Goal: Transaction & Acquisition: Book appointment/travel/reservation

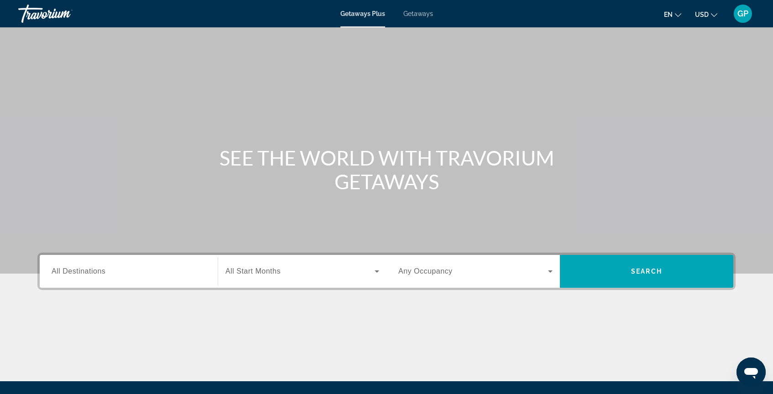
click at [89, 274] on span "All Destinations" at bounding box center [79, 272] width 54 height 8
click at [89, 274] on input "Destination All Destinations" at bounding box center [129, 272] width 154 height 11
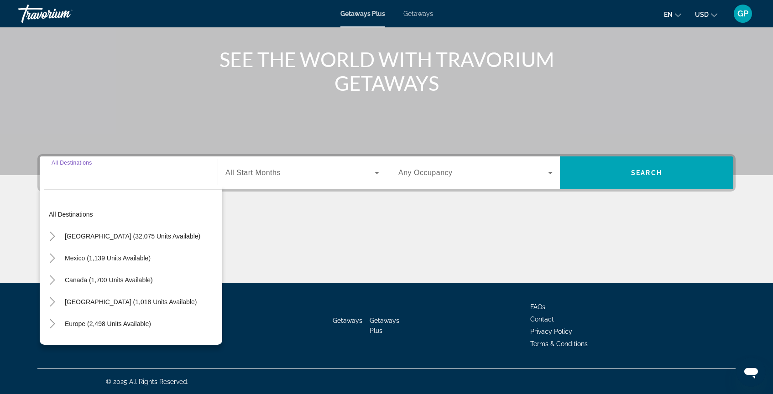
scroll to position [99, 0]
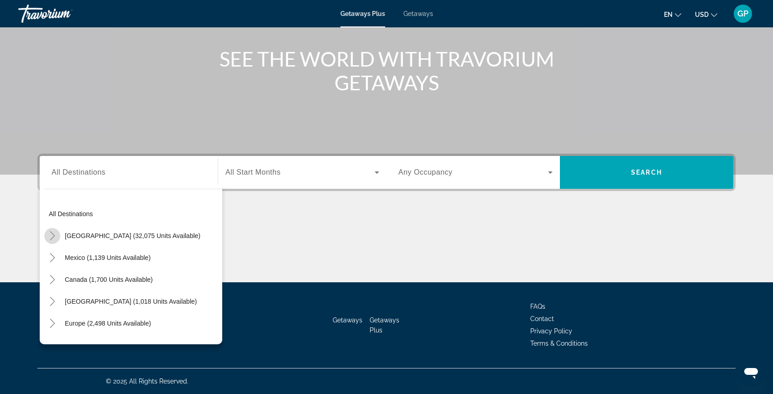
click at [52, 238] on icon "Toggle United States (32,075 units available)" at bounding box center [52, 235] width 5 height 9
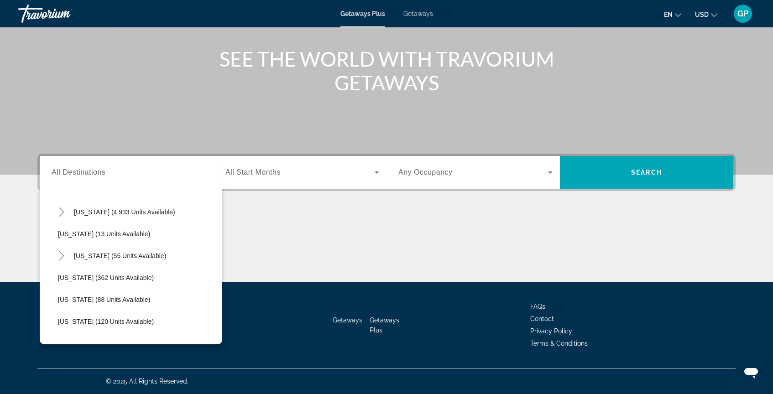
scroll to position [135, 0]
click at [88, 212] on span "[US_STATE] (4,933 units available)" at bounding box center [124, 210] width 101 height 7
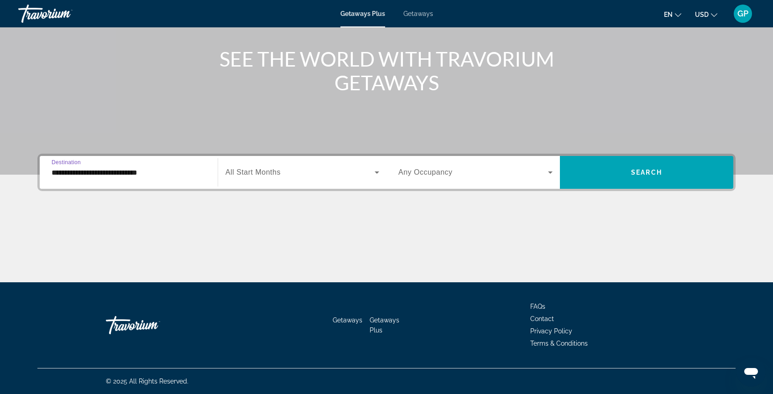
click at [62, 173] on input "**********" at bounding box center [129, 173] width 154 height 11
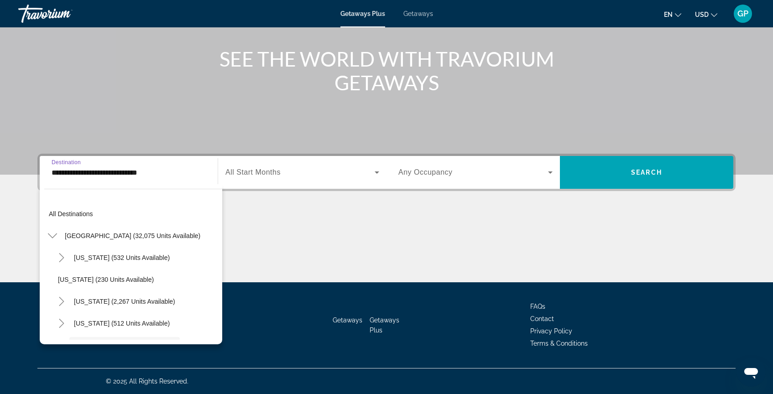
scroll to position [76, 0]
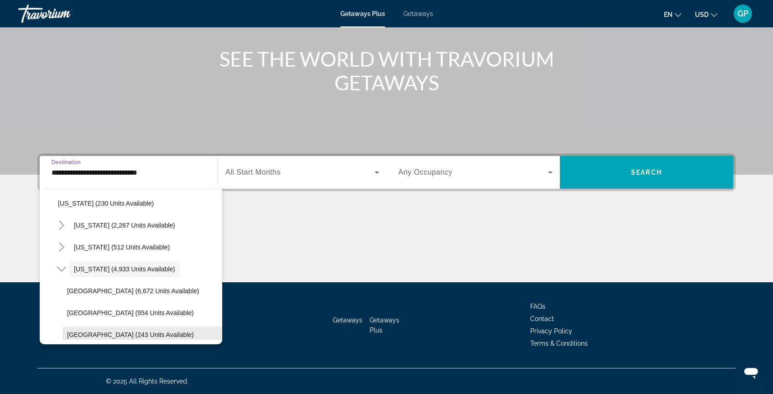
click at [123, 336] on span "[GEOGRAPHIC_DATA] (243 units available)" at bounding box center [130, 334] width 127 height 7
type input "**********"
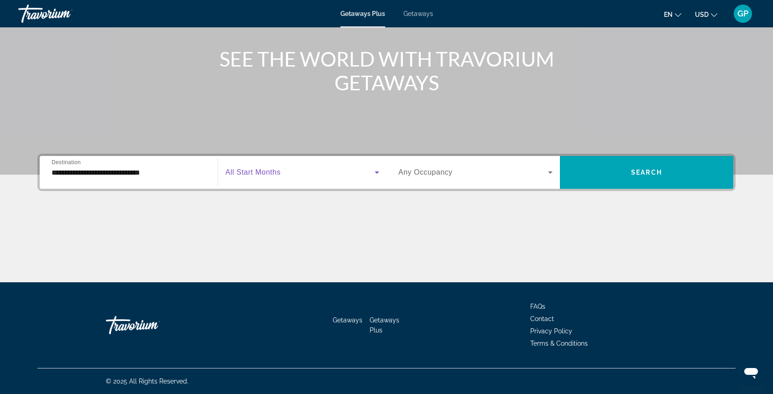
click at [376, 174] on icon "Search widget" at bounding box center [377, 172] width 11 height 11
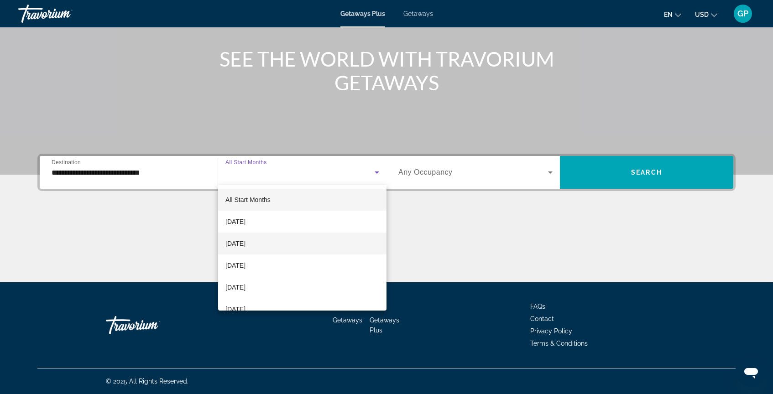
click at [290, 247] on mat-option "[DATE]" at bounding box center [302, 244] width 168 height 22
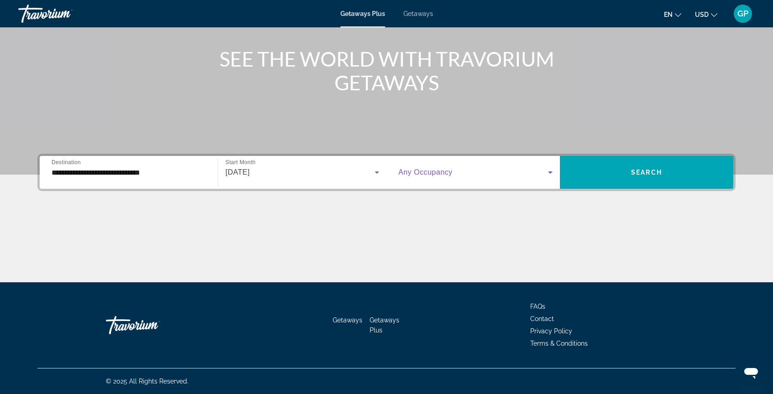
click at [553, 173] on icon "Search widget" at bounding box center [550, 172] width 11 height 11
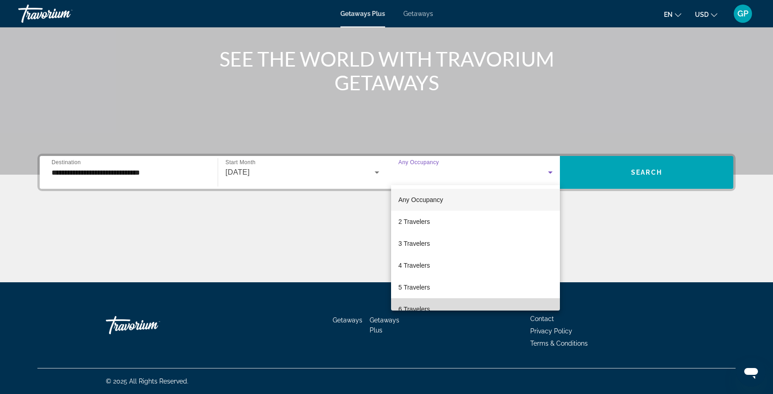
click at [499, 310] on mat-option "6 Travelers" at bounding box center [475, 310] width 169 height 22
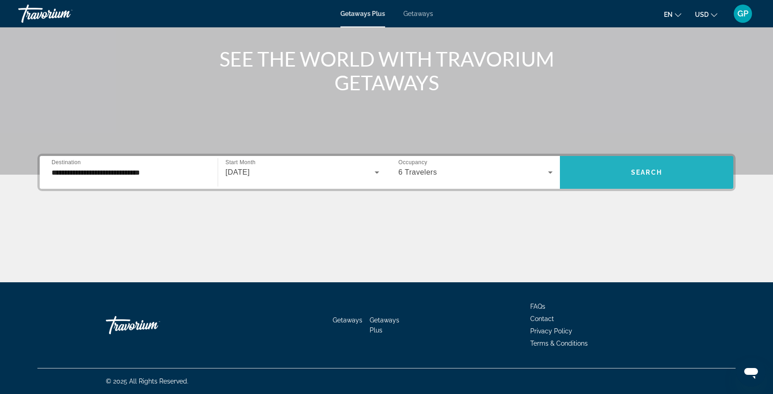
click at [669, 175] on span "Search widget" at bounding box center [646, 173] width 173 height 22
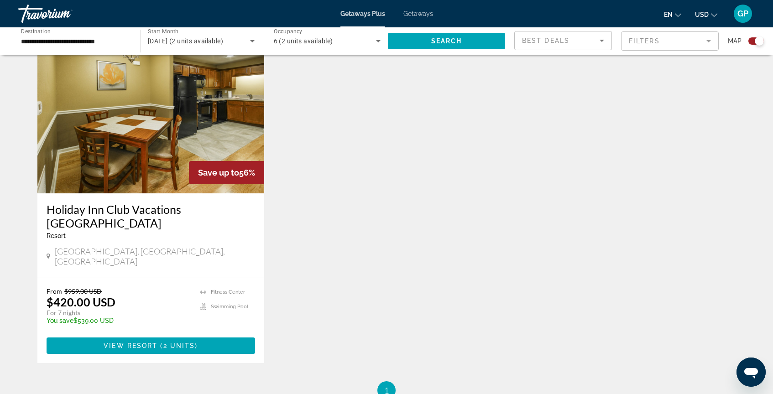
scroll to position [329, 0]
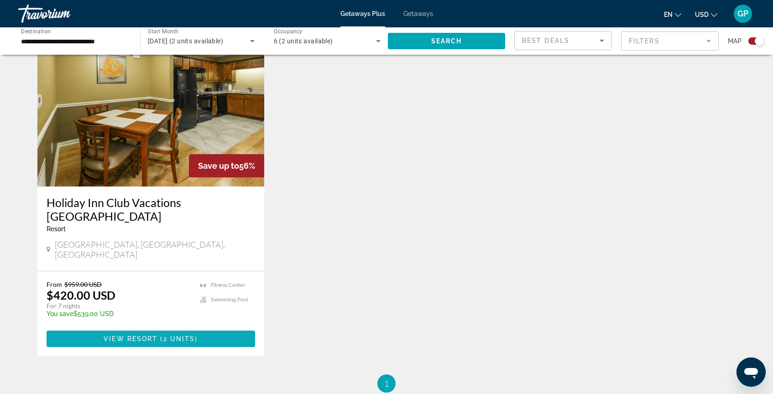
click at [138, 336] on span "View Resort" at bounding box center [131, 339] width 54 height 7
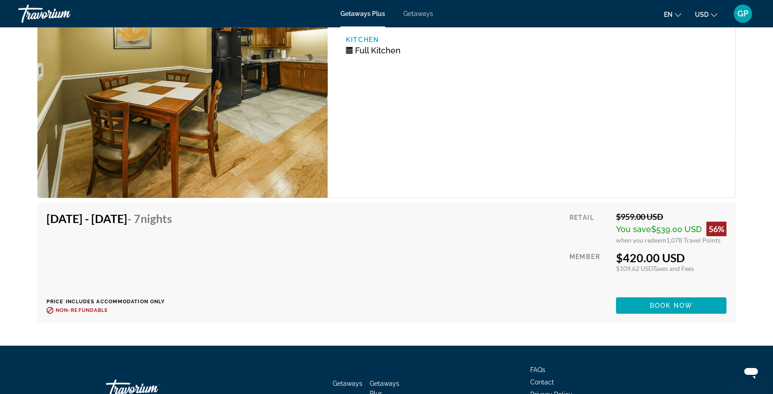
scroll to position [1838, 0]
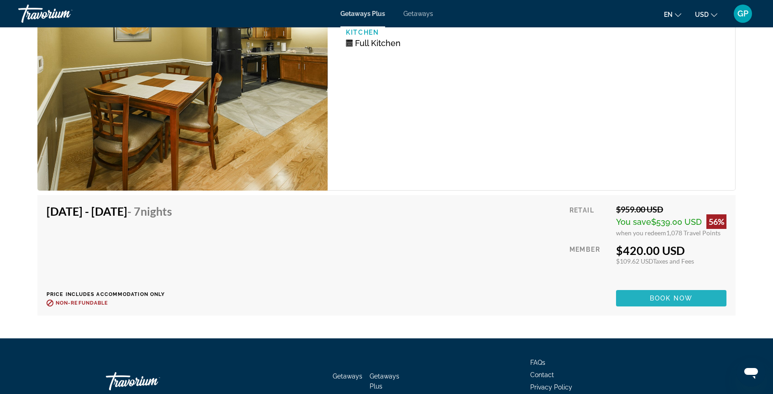
click at [673, 295] on span "Book now" at bounding box center [671, 298] width 43 height 7
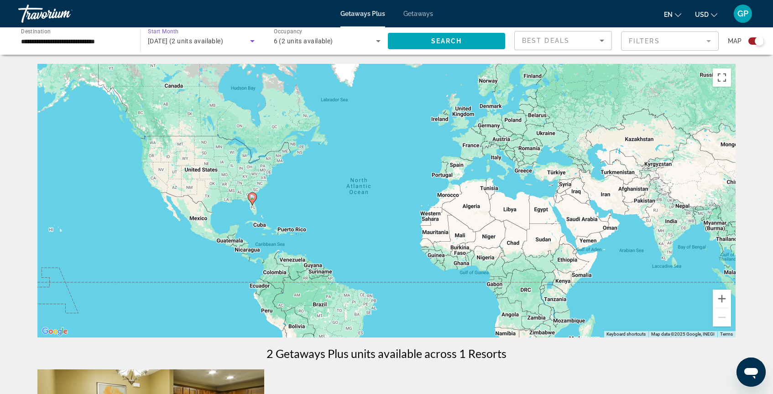
click at [252, 44] on icon "Search widget" at bounding box center [252, 41] width 11 height 11
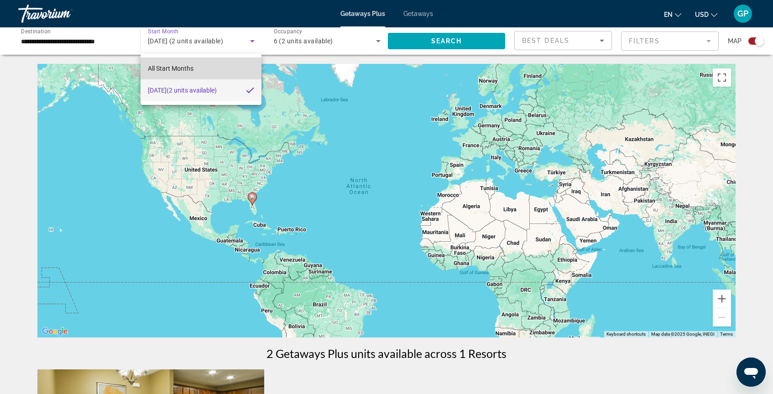
click at [210, 69] on mat-option "All Start Months" at bounding box center [201, 69] width 121 height 22
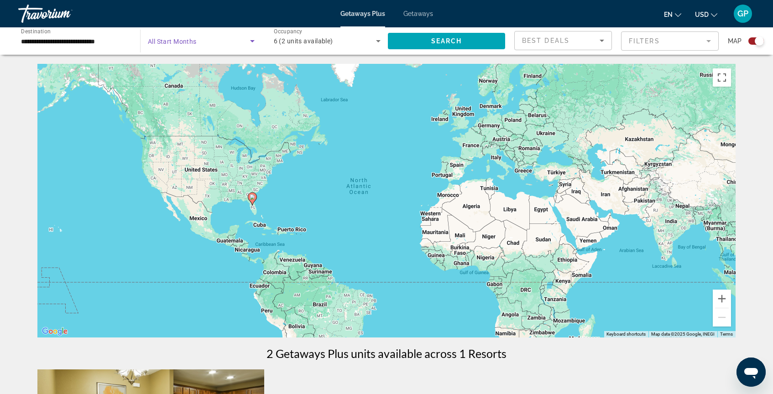
click at [209, 41] on span "Search widget" at bounding box center [199, 41] width 102 height 11
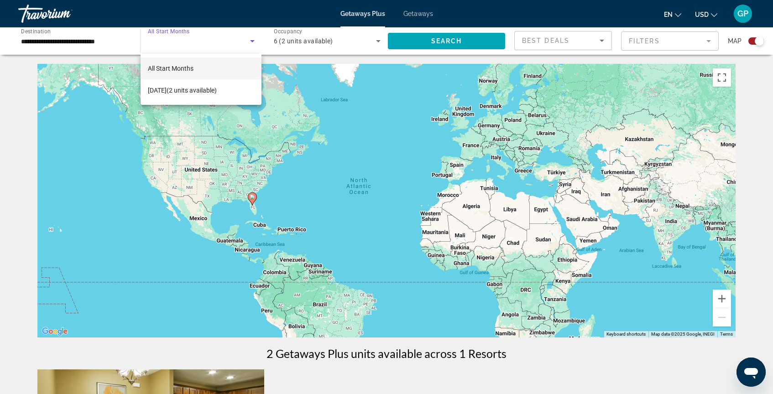
click at [75, 42] on div at bounding box center [386, 197] width 773 height 394
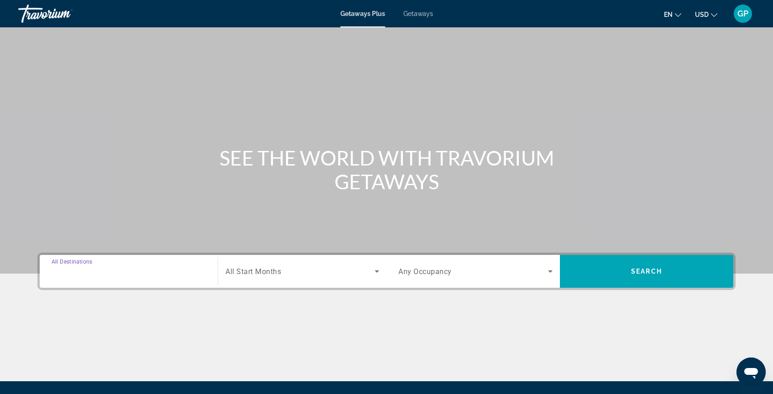
click at [132, 273] on input "Destination All Destinations" at bounding box center [129, 272] width 154 height 11
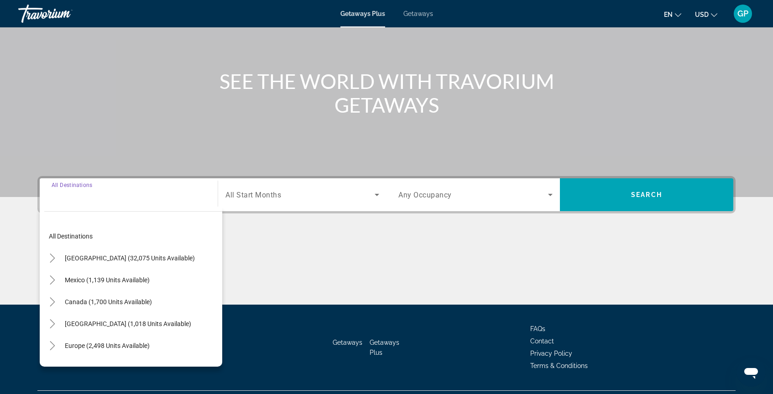
scroll to position [99, 0]
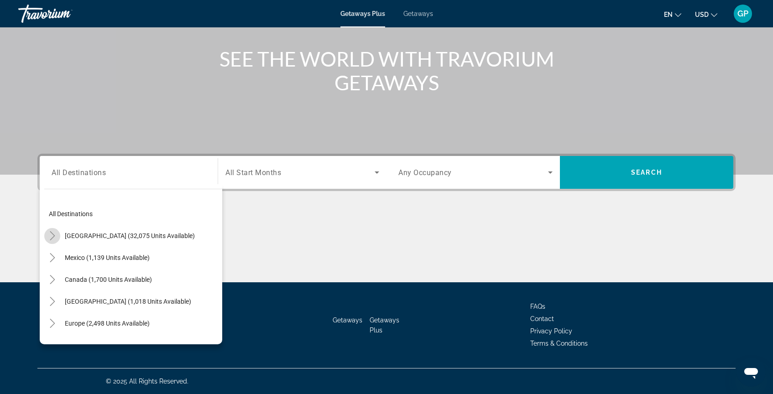
click at [52, 236] on icon "Toggle United States (32,075 units available)" at bounding box center [52, 235] width 9 height 9
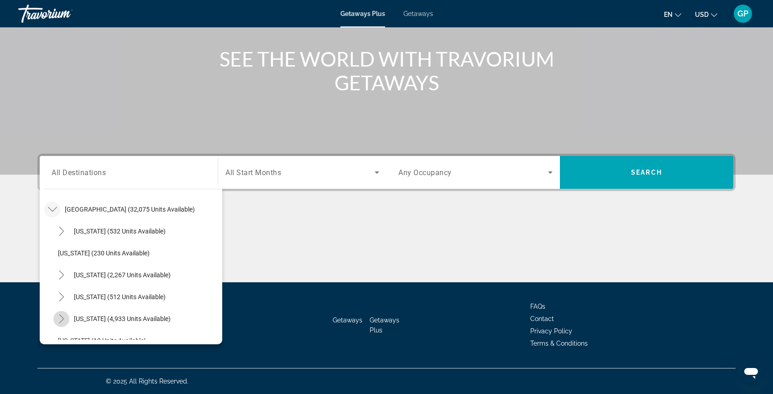
click at [61, 320] on icon "Toggle Florida (4,933 units available)" at bounding box center [61, 319] width 9 height 9
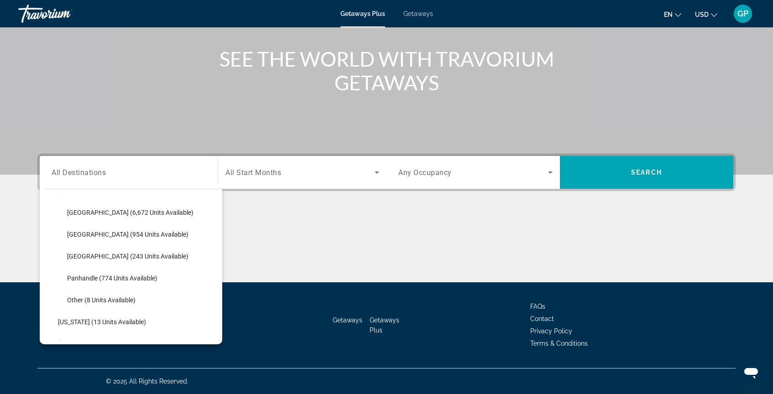
scroll to position [156, 0]
click at [105, 254] on span "[GEOGRAPHIC_DATA] (243 units available)" at bounding box center [127, 255] width 121 height 7
type input "**********"
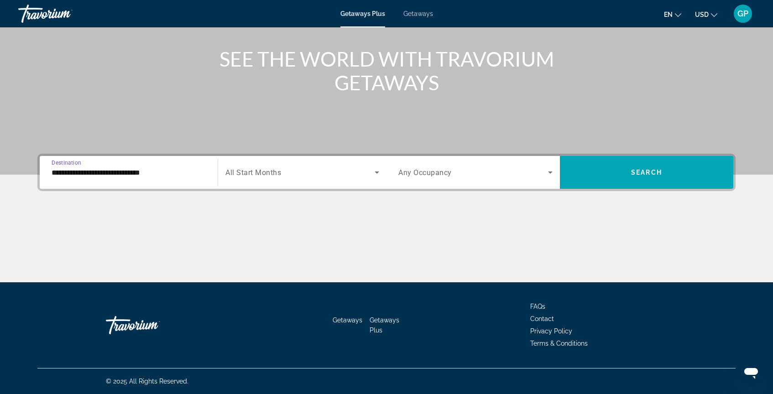
click at [379, 172] on icon "Search widget" at bounding box center [377, 172] width 11 height 11
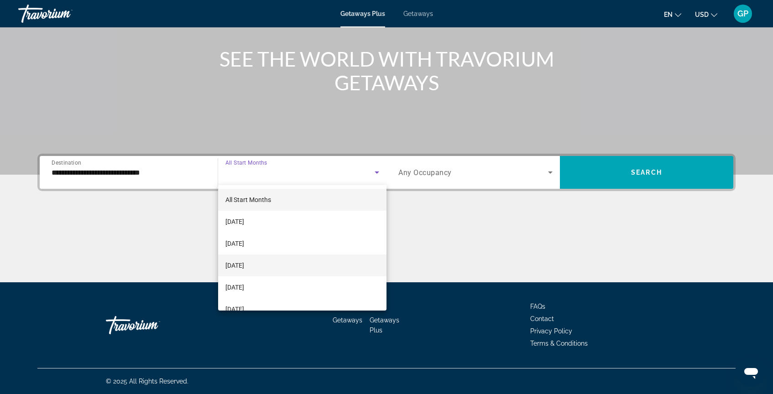
click at [363, 265] on mat-option "[DATE]" at bounding box center [302, 266] width 168 height 22
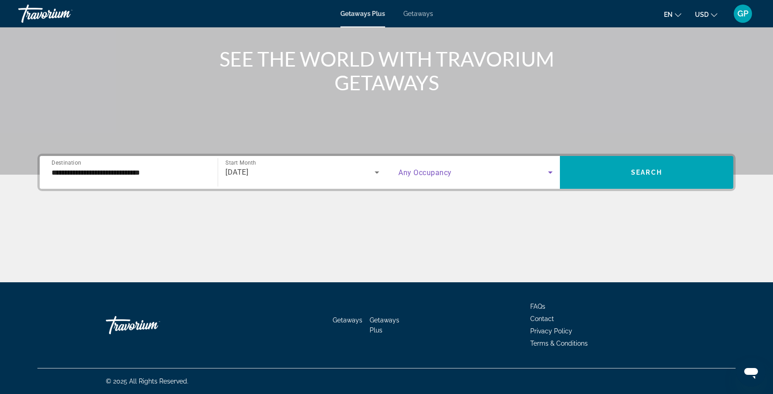
click at [552, 173] on icon "Search widget" at bounding box center [550, 172] width 11 height 11
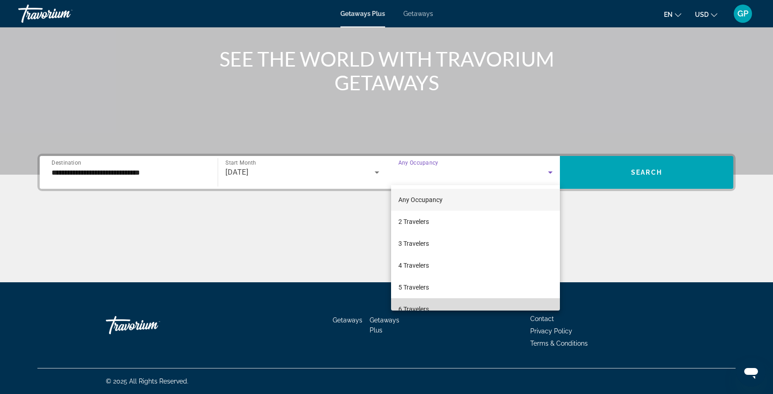
click at [498, 306] on mat-option "6 Travelers" at bounding box center [475, 310] width 169 height 22
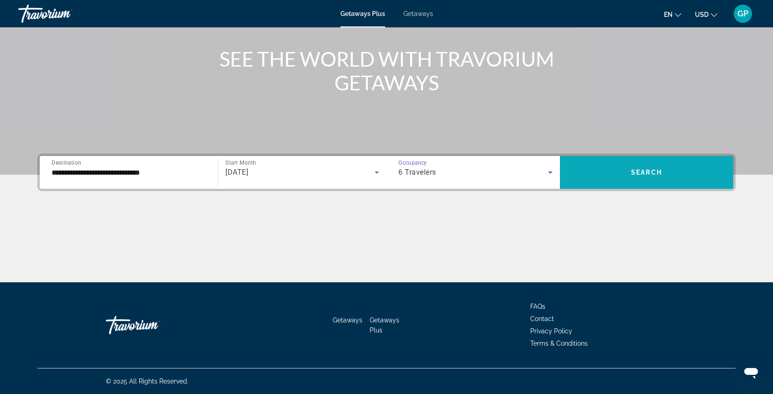
click at [647, 176] on span "Search widget" at bounding box center [646, 173] width 173 height 22
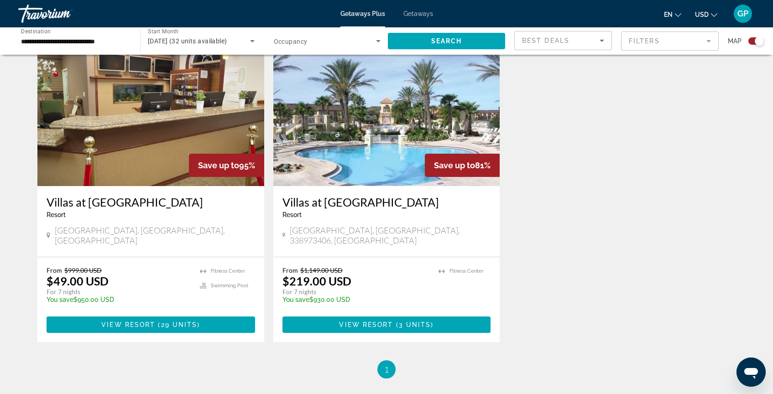
scroll to position [327, 0]
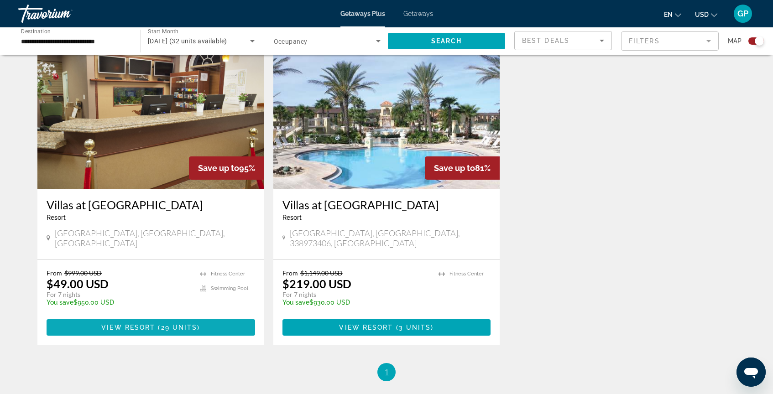
click at [147, 324] on span "View Resort" at bounding box center [128, 327] width 54 height 7
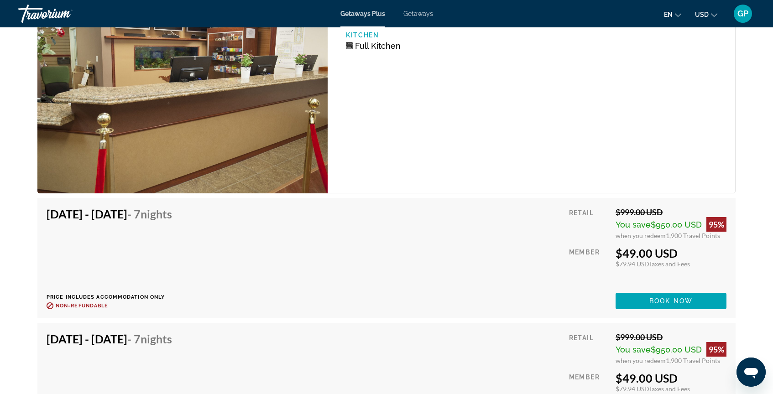
scroll to position [1719, 0]
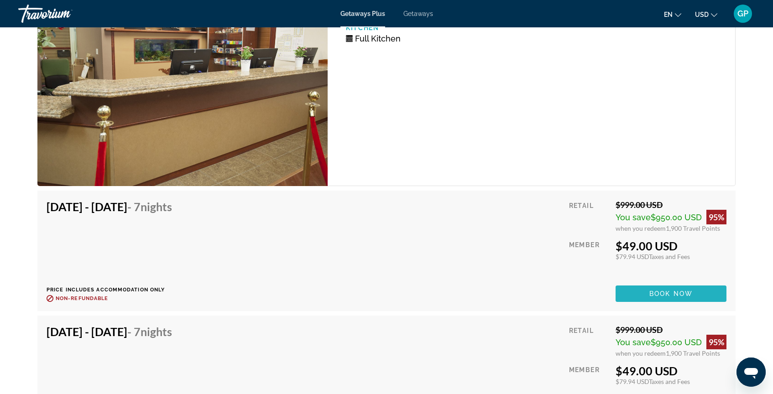
click at [666, 296] on span "Book now" at bounding box center [671, 293] width 43 height 7
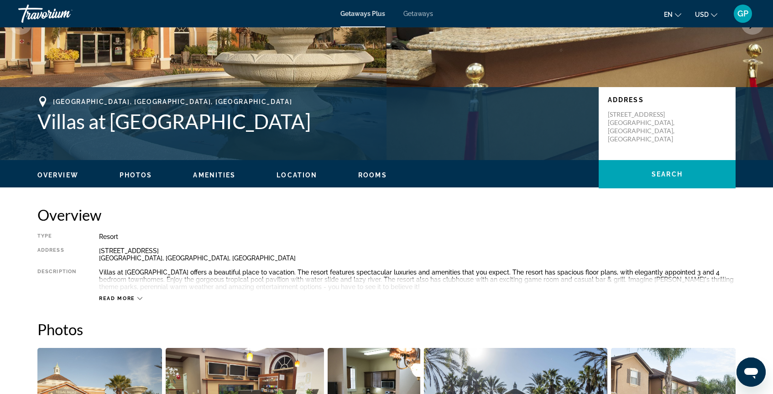
scroll to position [140, 0]
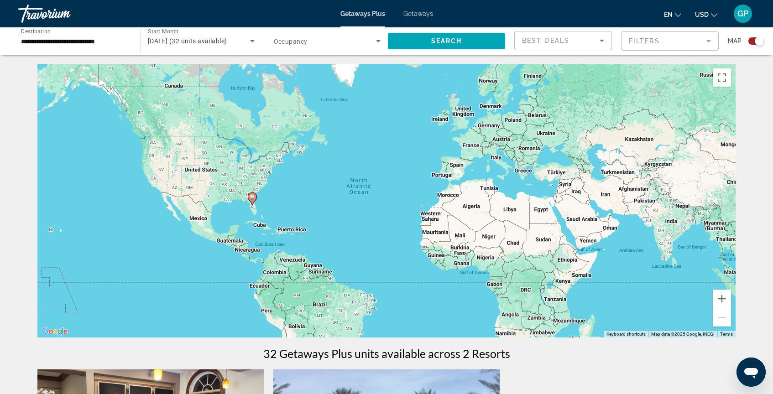
click at [47, 41] on input "**********" at bounding box center [74, 41] width 107 height 11
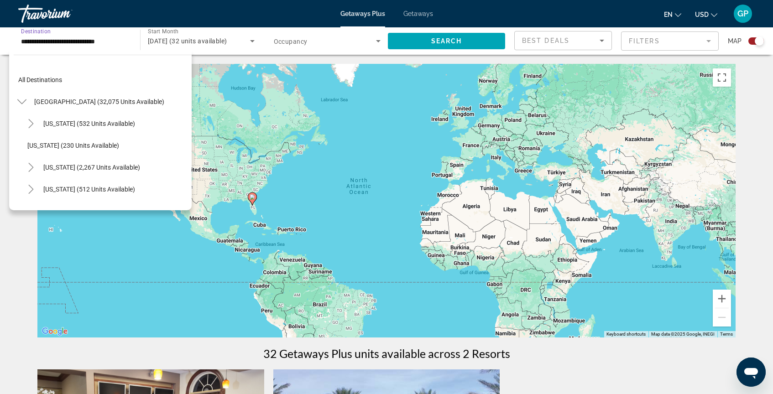
click at [65, 37] on input "**********" at bounding box center [74, 41] width 107 height 11
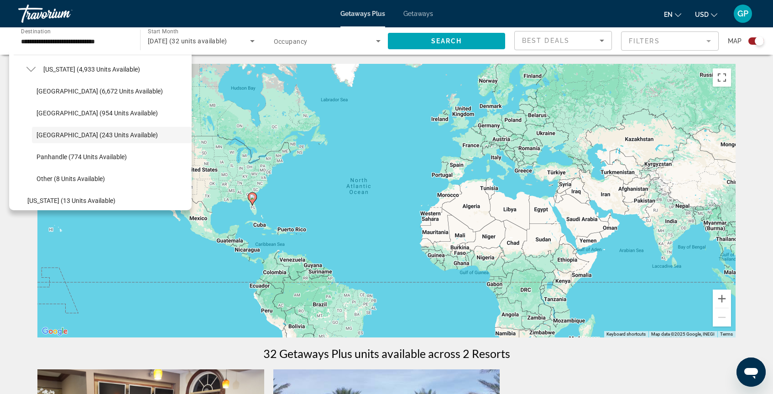
click at [129, 41] on div "**********" at bounding box center [75, 41] width 122 height 26
